Goal: Information Seeking & Learning: Learn about a topic

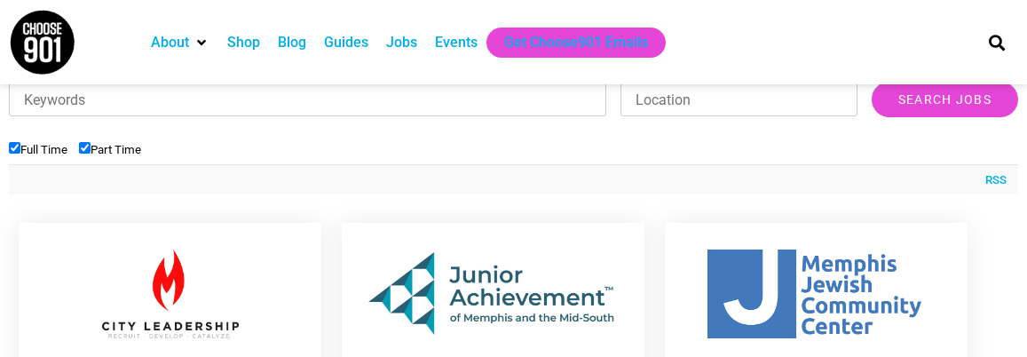
scroll to position [622, 0]
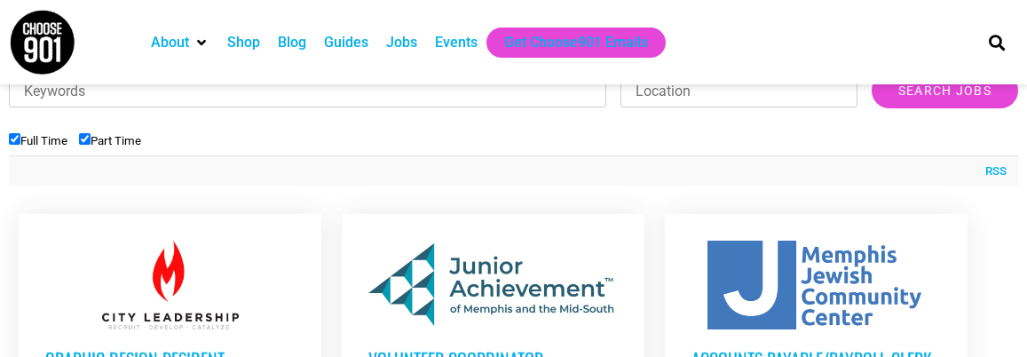
click at [91, 133] on input "Part Time" at bounding box center [85, 139] width 12 height 12
checkbox input "false"
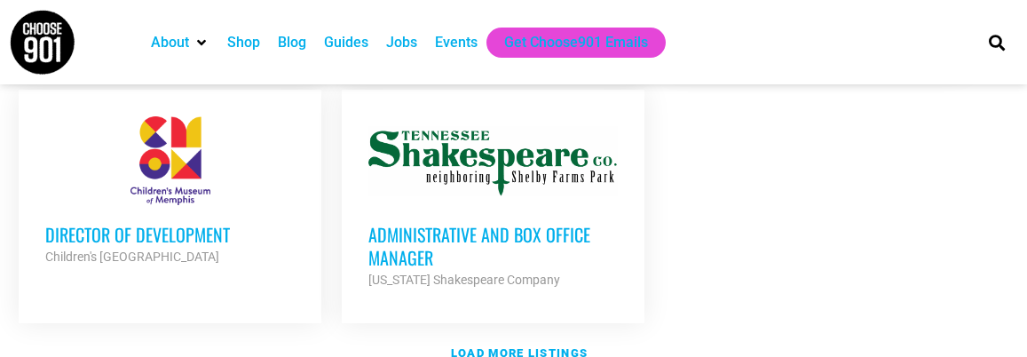
scroll to position [2291, 0]
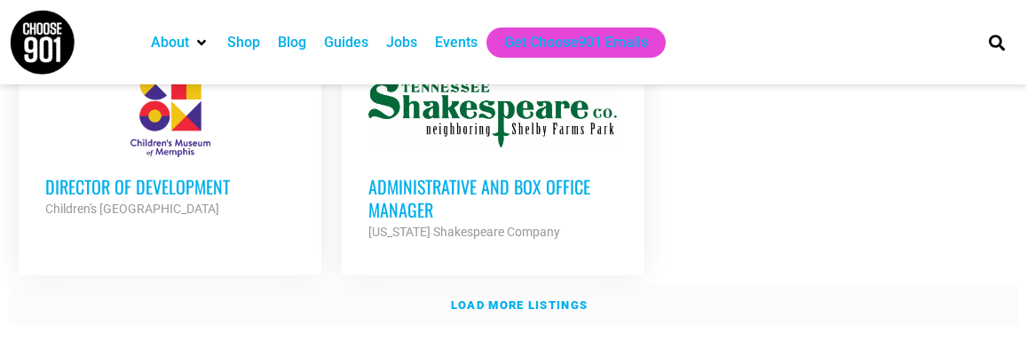
click at [489, 285] on link "Load more listings" at bounding box center [514, 305] width 1010 height 41
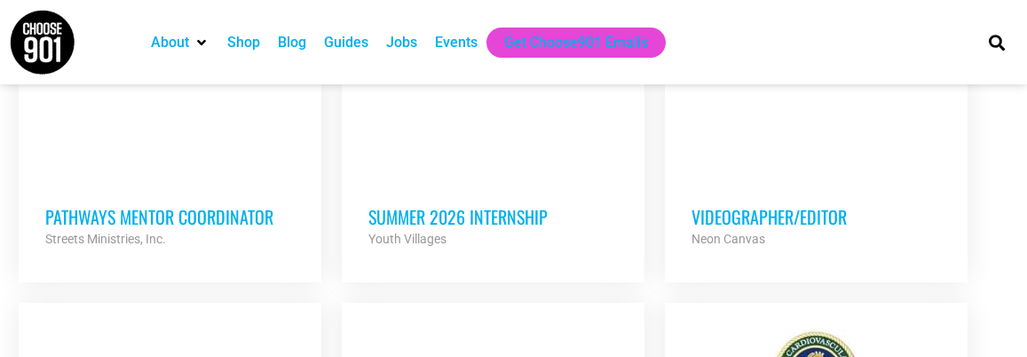
scroll to position [3172, 0]
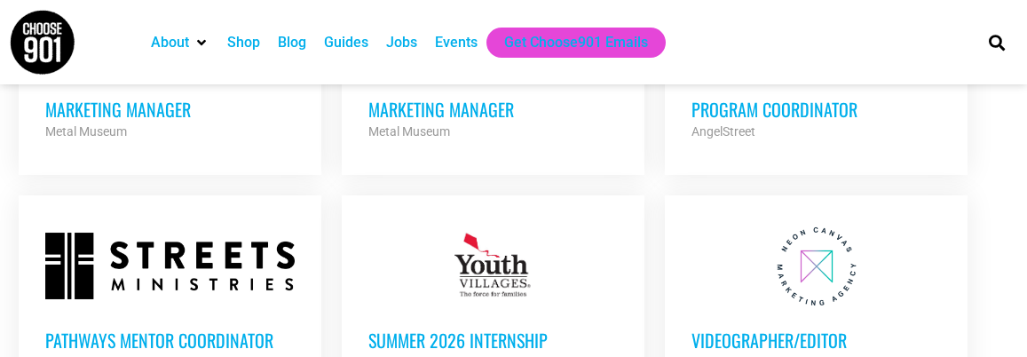
click at [695, 329] on h3 "Videographer/Editor" at bounding box center [817, 340] width 250 height 23
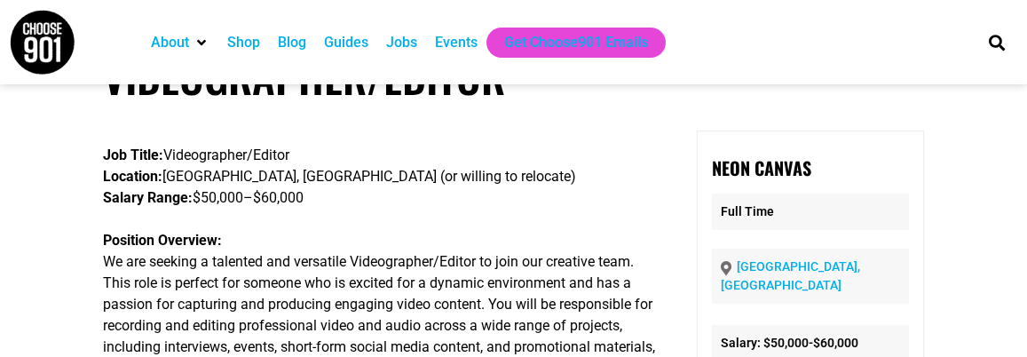
scroll to position [68, 0]
